Goal: Transaction & Acquisition: Book appointment/travel/reservation

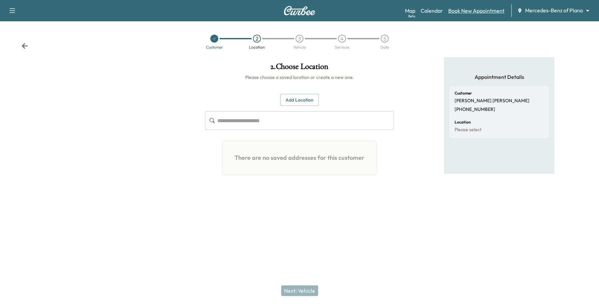
click at [471, 11] on link "Book New Appointment" at bounding box center [476, 11] width 56 height 8
click at [556, 15] on div "Map Beta Calendar Book New Appointment Mercedes-Benz of Plano ******** ​" at bounding box center [499, 10] width 189 height 13
click at [560, 13] on body "Support Log Out Map Beta Calendar Book New Appointment Mercedes-Benz of Plano *…" at bounding box center [299, 152] width 599 height 304
click at [555, 11] on body "Support Log Out Map Beta Calendar Book New Appointment Mercedes-Benz of Plano *…" at bounding box center [299, 152] width 599 height 304
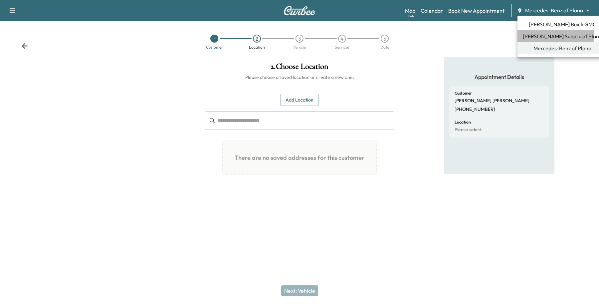
click at [547, 37] on span "[PERSON_NAME] Subaru of Plano" at bounding box center [562, 36] width 79 height 8
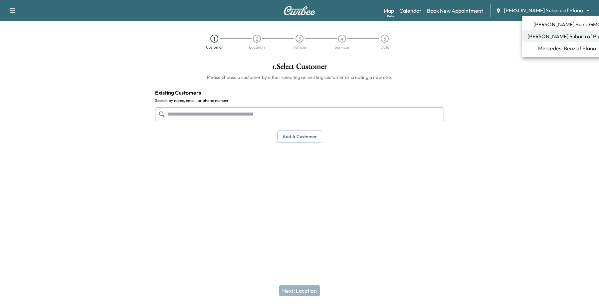
click at [568, 12] on body "Support Log Out Map Beta Calendar Book New Appointment [PERSON_NAME] Subaru of …" at bounding box center [299, 152] width 599 height 304
click at [558, 47] on span "Mercedes-Benz of Plano" at bounding box center [567, 48] width 58 height 8
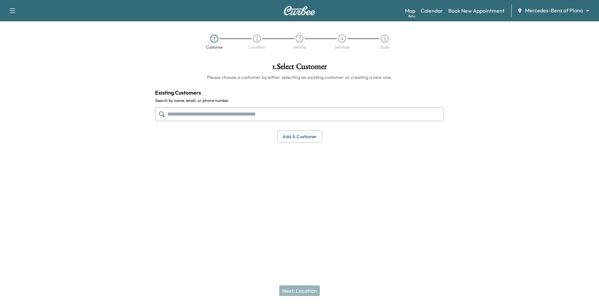
click at [287, 116] on input "text" at bounding box center [299, 114] width 289 height 14
click at [222, 114] on input "text" at bounding box center [299, 114] width 289 height 14
paste input "**********"
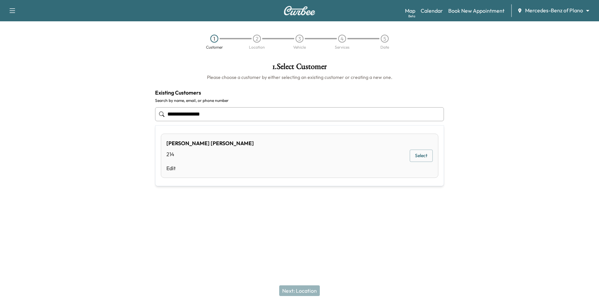
type input "**********"
click at [349, 220] on div at bounding box center [299, 219] width 599 height 21
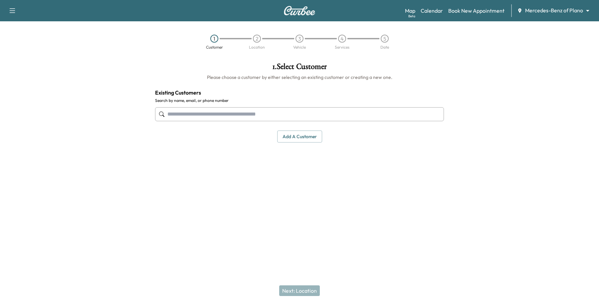
click at [205, 117] on input "text" at bounding box center [299, 114] width 289 height 14
click at [469, 12] on link "Book New Appointment" at bounding box center [476, 11] width 56 height 8
click at [218, 118] on input "text" at bounding box center [299, 114] width 289 height 14
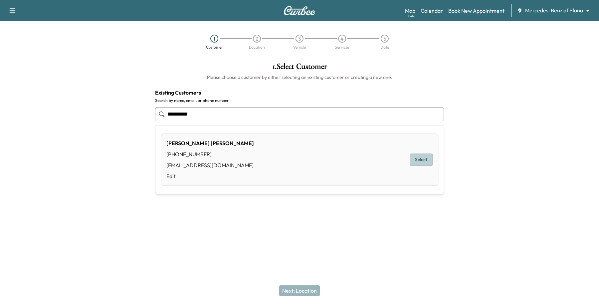
click at [432, 163] on button "Select" at bounding box center [421, 160] width 23 height 12
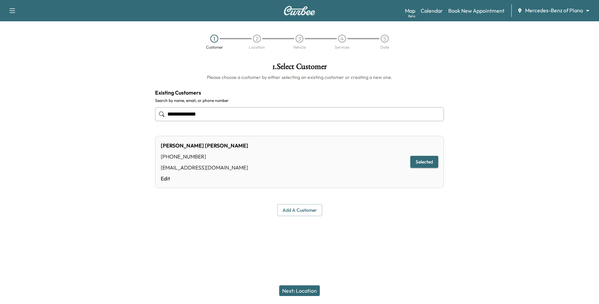
type input "**********"
click at [307, 286] on button "Next: Location" at bounding box center [299, 290] width 41 height 11
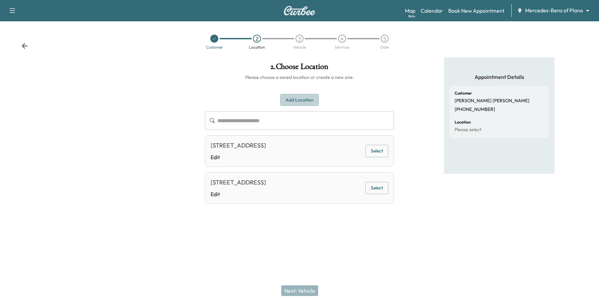
click at [302, 98] on button "Add Location" at bounding box center [299, 100] width 39 height 12
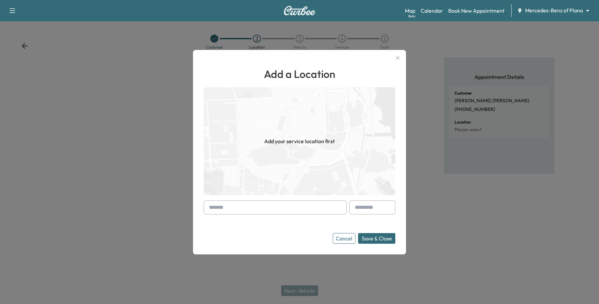
click at [247, 203] on input "text" at bounding box center [275, 207] width 143 height 14
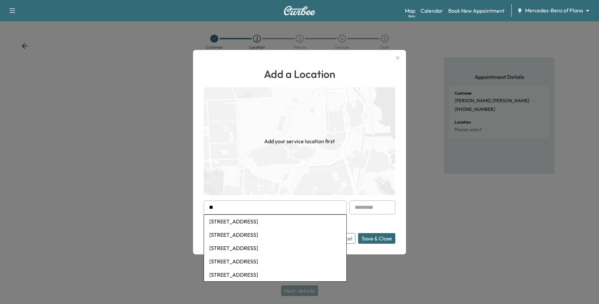
type input "*"
click at [232, 218] on li "[STREET_ADDRESS]" at bounding box center [275, 221] width 142 height 13
type input "**********"
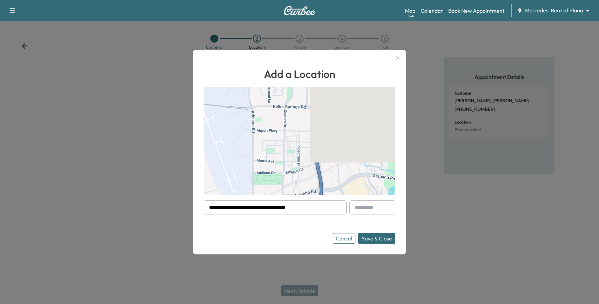
click at [385, 237] on button "Save & Close" at bounding box center [376, 238] width 37 height 11
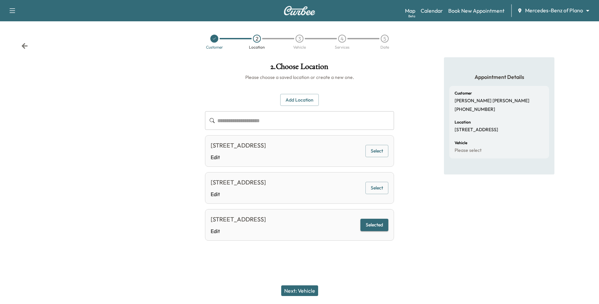
click at [296, 291] on button "Next: Vehicle" at bounding box center [299, 290] width 37 height 11
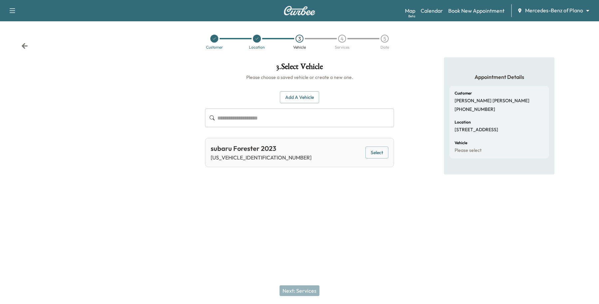
click at [371, 151] on button "Select" at bounding box center [376, 152] width 23 height 12
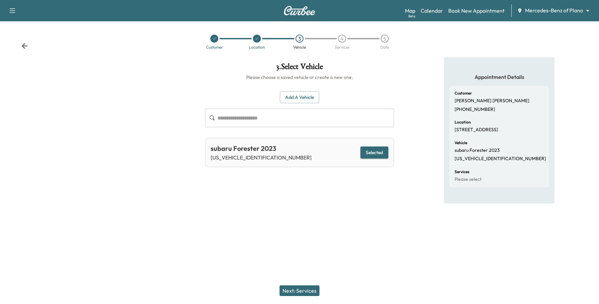
click at [295, 287] on button "Next: Services" at bounding box center [300, 290] width 40 height 11
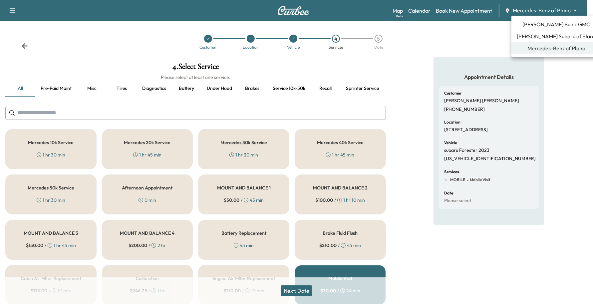
click at [538, 11] on body "Support Log Out Map Beta Calendar Book New Appointment Mercedes-Benz of Plano *…" at bounding box center [296, 152] width 593 height 304
drag, startPoint x: 482, startPoint y: 107, endPoint x: 436, endPoint y: 111, distance: 46.1
click at [436, 111] on div at bounding box center [299, 152] width 599 height 304
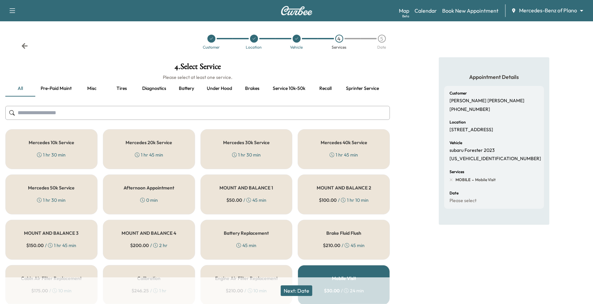
click at [456, 110] on p "[PHONE_NUMBER]" at bounding box center [469, 109] width 41 height 6
click at [453, 109] on p "[PHONE_NUMBER]" at bounding box center [469, 109] width 41 height 6
drag, startPoint x: 451, startPoint y: 109, endPoint x: 491, endPoint y: 104, distance: 40.6
click at [491, 104] on div "Customer [PERSON_NAME] [PHONE_NUMBER]" at bounding box center [493, 101] width 89 height 21
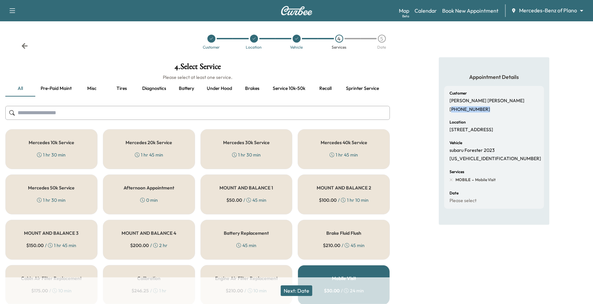
click at [491, 105] on div "Customer [PERSON_NAME] [PHONE_NUMBER]" at bounding box center [493, 101] width 89 height 21
drag, startPoint x: 450, startPoint y: 109, endPoint x: 495, endPoint y: 104, distance: 45.8
click at [495, 104] on div "Customer [PERSON_NAME] [PHONE_NUMBER]" at bounding box center [493, 101] width 89 height 21
copy p "[PHONE_NUMBER]"
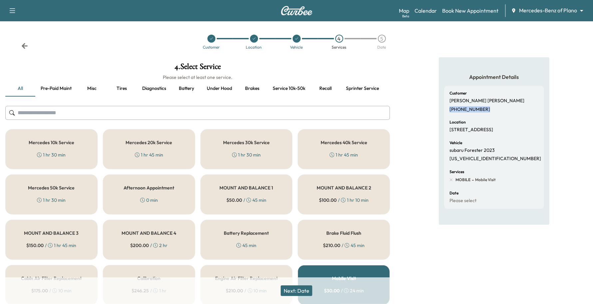
click at [550, 10] on body "Support Log Out Map Beta Calendar Book New Appointment Mercedes-Benz of Plano *…" at bounding box center [296, 152] width 593 height 304
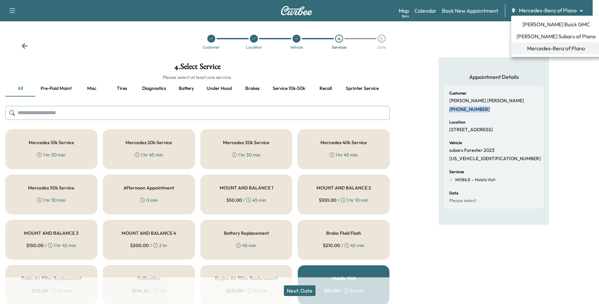
click at [532, 34] on span "[PERSON_NAME] Subaru of Plano" at bounding box center [556, 36] width 79 height 8
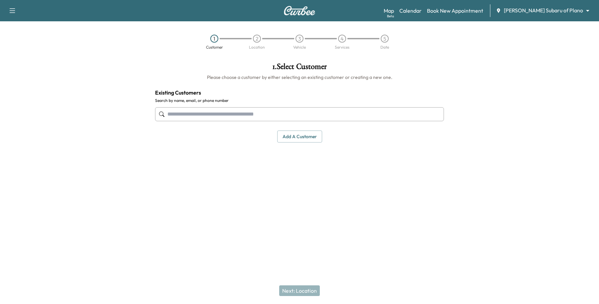
paste input "**********"
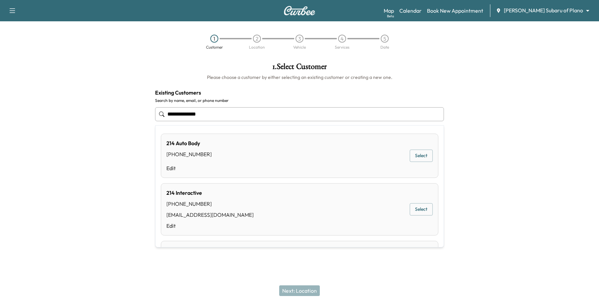
type input "**********"
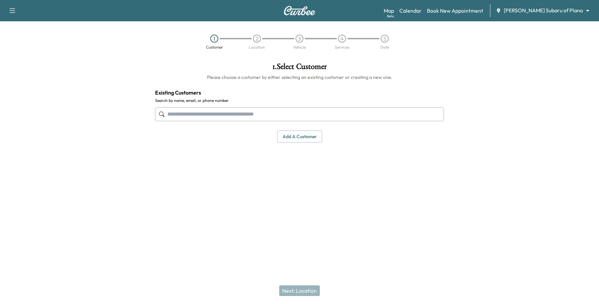
click at [210, 268] on div "Support Log Out Map Beta Calendar Book New Appointment [PERSON_NAME] Subaru of …" at bounding box center [299, 152] width 599 height 304
click at [243, 112] on input "text" at bounding box center [299, 114] width 289 height 14
paste input "**********"
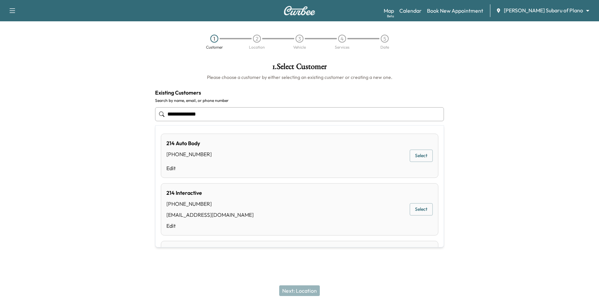
drag, startPoint x: 243, startPoint y: 112, endPoint x: 19, endPoint y: 80, distance: 226.2
click at [146, 102] on div "**********" at bounding box center [299, 133] width 599 height 152
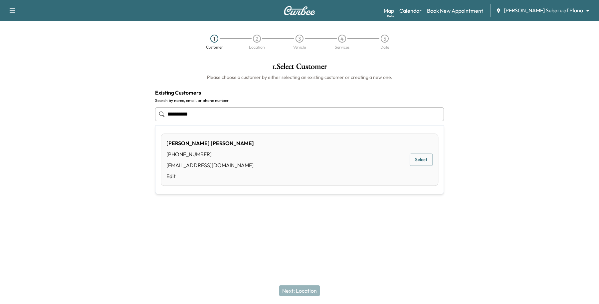
click at [410, 162] on button "Select" at bounding box center [421, 160] width 23 height 12
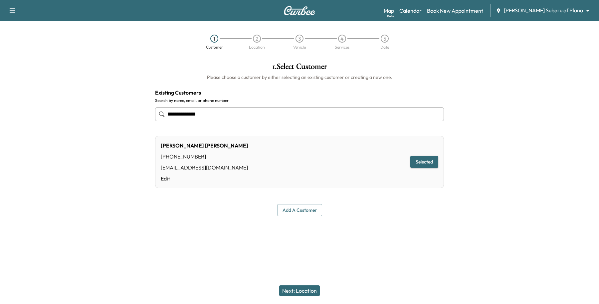
type input "**********"
click at [290, 296] on div "Next: Location" at bounding box center [299, 290] width 599 height 27
click at [293, 292] on button "Next: Location" at bounding box center [299, 290] width 41 height 11
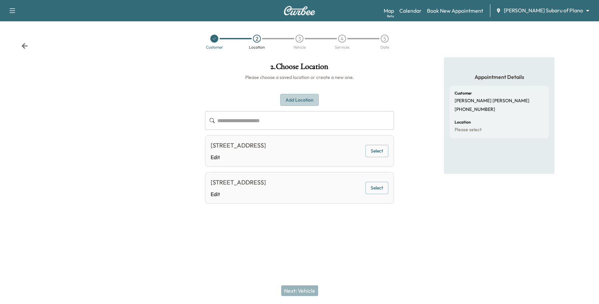
click at [311, 103] on button "Add Location" at bounding box center [299, 100] width 39 height 12
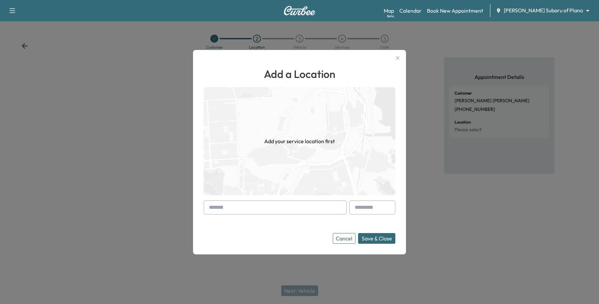
click at [216, 207] on div at bounding box center [275, 207] width 143 height 14
click at [216, 205] on input "text" at bounding box center [275, 207] width 143 height 14
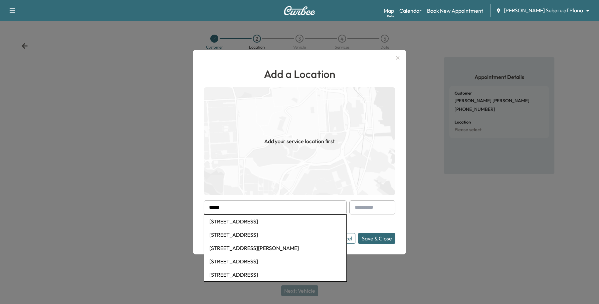
click at [232, 224] on li "[STREET_ADDRESS]" at bounding box center [275, 221] width 142 height 13
type input "**********"
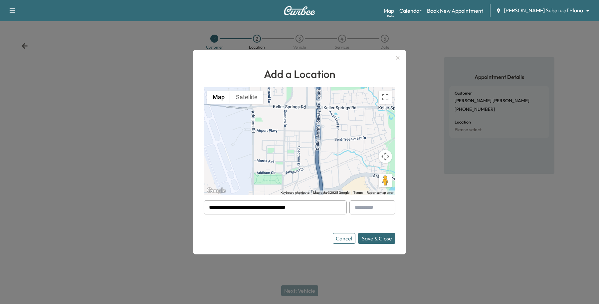
click at [386, 240] on button "Save & Close" at bounding box center [376, 238] width 37 height 11
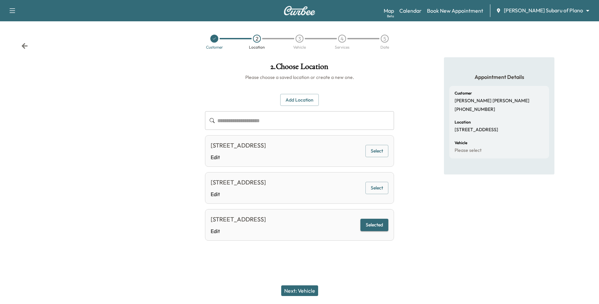
click at [305, 297] on div "Next: Vehicle" at bounding box center [299, 290] width 599 height 27
click at [305, 295] on button "Next: Vehicle" at bounding box center [299, 290] width 37 height 11
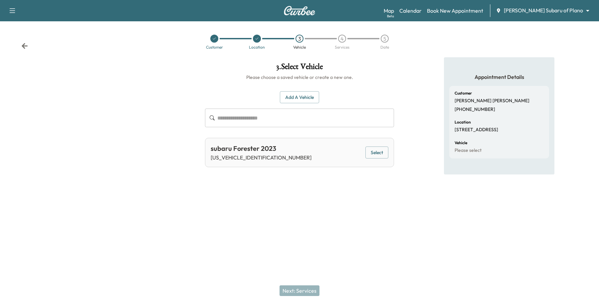
click at [376, 152] on button "Select" at bounding box center [376, 152] width 23 height 12
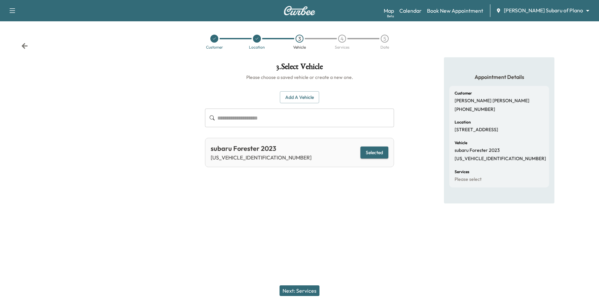
click at [306, 290] on button "Next: Services" at bounding box center [300, 290] width 40 height 11
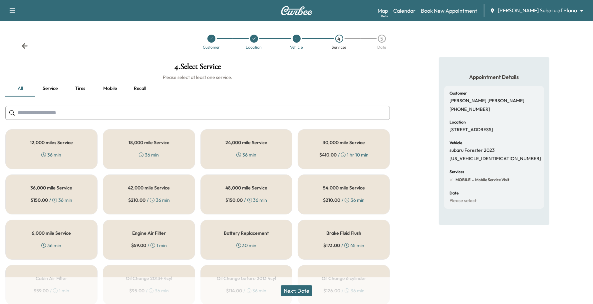
click at [31, 247] on div "6,000 mile Service 36 min" at bounding box center [51, 240] width 92 height 40
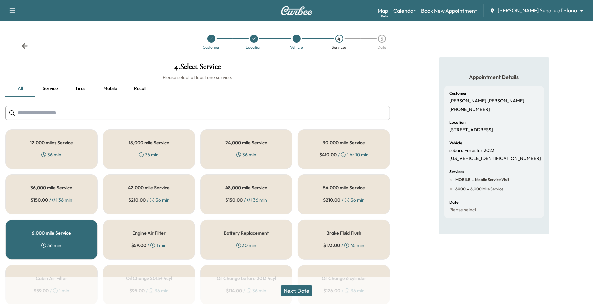
click at [310, 290] on button "Next: Date" at bounding box center [297, 290] width 32 height 11
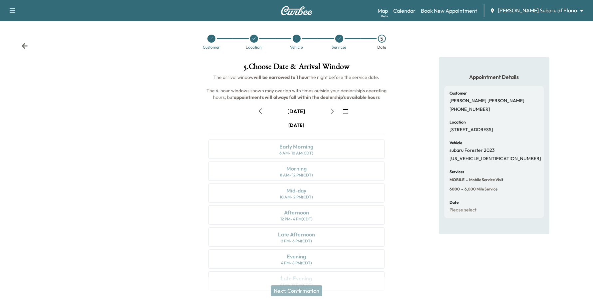
click at [349, 112] on button "button" at bounding box center [345, 111] width 11 height 11
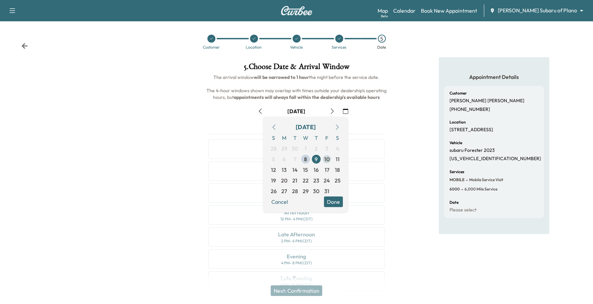
click at [325, 159] on span "10" at bounding box center [326, 159] width 5 height 8
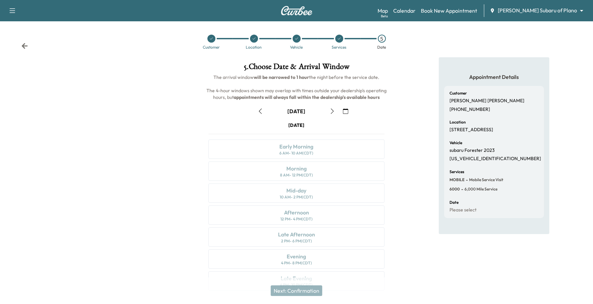
click at [343, 111] on icon "button" at bounding box center [345, 110] width 5 height 5
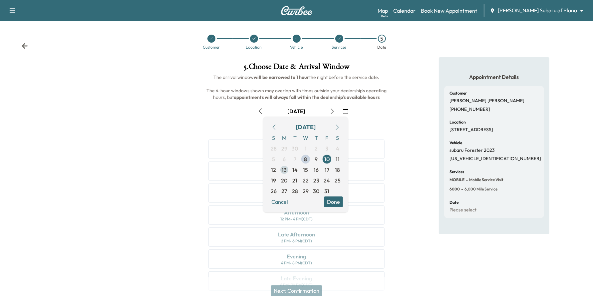
click at [287, 165] on span "13" at bounding box center [284, 169] width 11 height 11
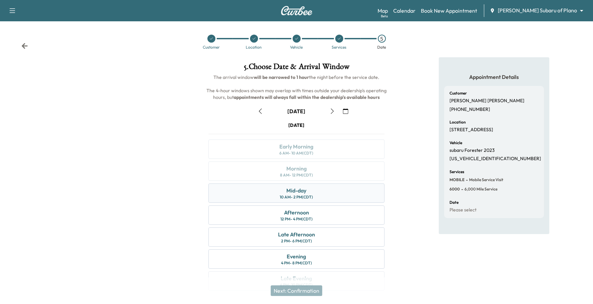
click at [301, 191] on div "Mid-day" at bounding box center [296, 190] width 20 height 8
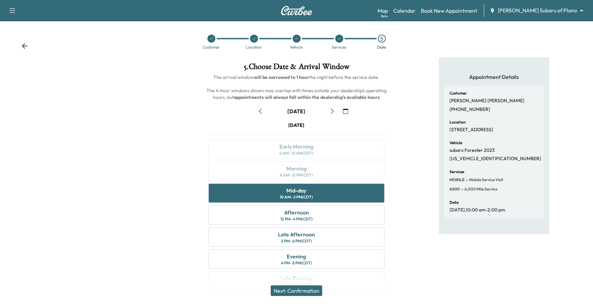
drag, startPoint x: 287, startPoint y: 287, endPoint x: 283, endPoint y: 287, distance: 3.7
click at [285, 287] on button "Next: Confirmation" at bounding box center [297, 290] width 52 height 11
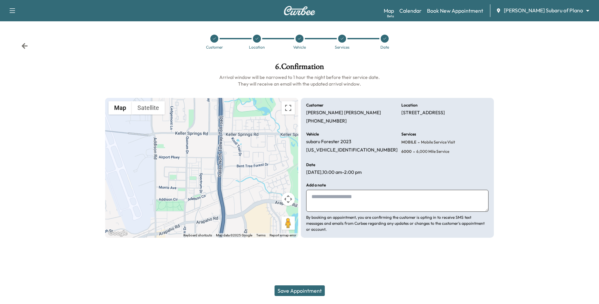
click at [298, 293] on button "Save Appointment" at bounding box center [300, 290] width 50 height 11
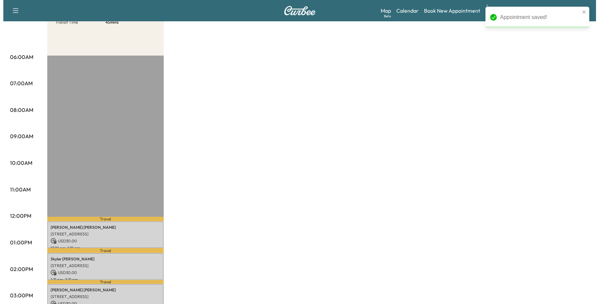
scroll to position [208, 0]
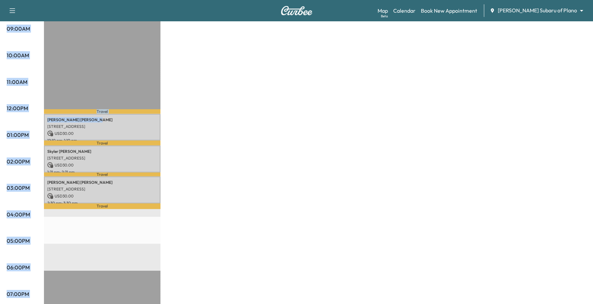
drag, startPoint x: 72, startPoint y: 114, endPoint x: 40, endPoint y: 115, distance: 32.0
click at [40, 115] on div "06:00AM 07:00AM 08:00AM 09:00AM 10:00AM 11:00AM 12:00PM 01:00PM 02:00PM 03:00PM…" at bounding box center [296, 128] width 579 height 499
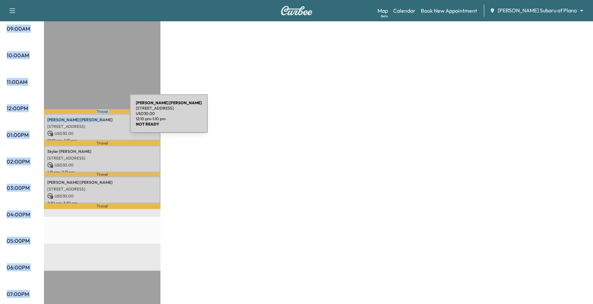
click at [80, 117] on p "[PERSON_NAME]" at bounding box center [102, 119] width 110 height 5
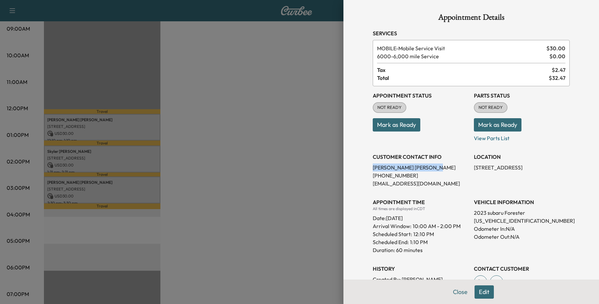
drag, startPoint x: 400, startPoint y: 167, endPoint x: 362, endPoint y: 167, distance: 37.9
click at [365, 167] on div "Appointment Details Services MOBILE - Mobile Service Visit $ 30.00 6000 - 6,000…" at bounding box center [471, 181] width 213 height 362
copy p "[PERSON_NAME]"
click at [380, 186] on p "[EMAIL_ADDRESS][DOMAIN_NAME]" at bounding box center [421, 183] width 96 height 8
drag, startPoint x: 404, startPoint y: 172, endPoint x: 357, endPoint y: 179, distance: 48.1
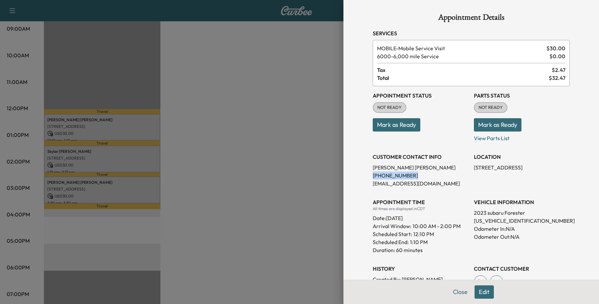
click at [357, 179] on div "Appointment Details Services MOBILE - Mobile Service Visit $ 30.00 6000 - 6,000…" at bounding box center [471, 152] width 256 height 304
copy p "[PHONE_NUMBER]"
